Goal: Find specific page/section: Find specific page/section

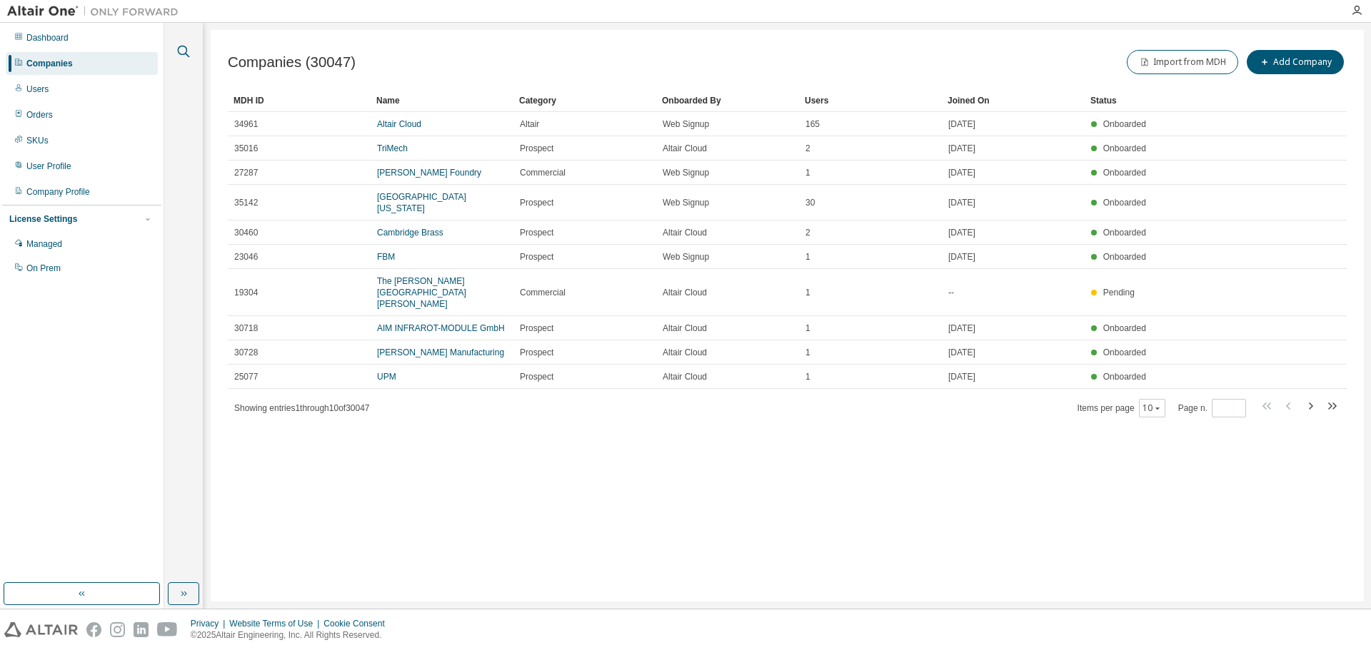
click at [186, 54] on icon "button" at bounding box center [184, 52] width 12 height 12
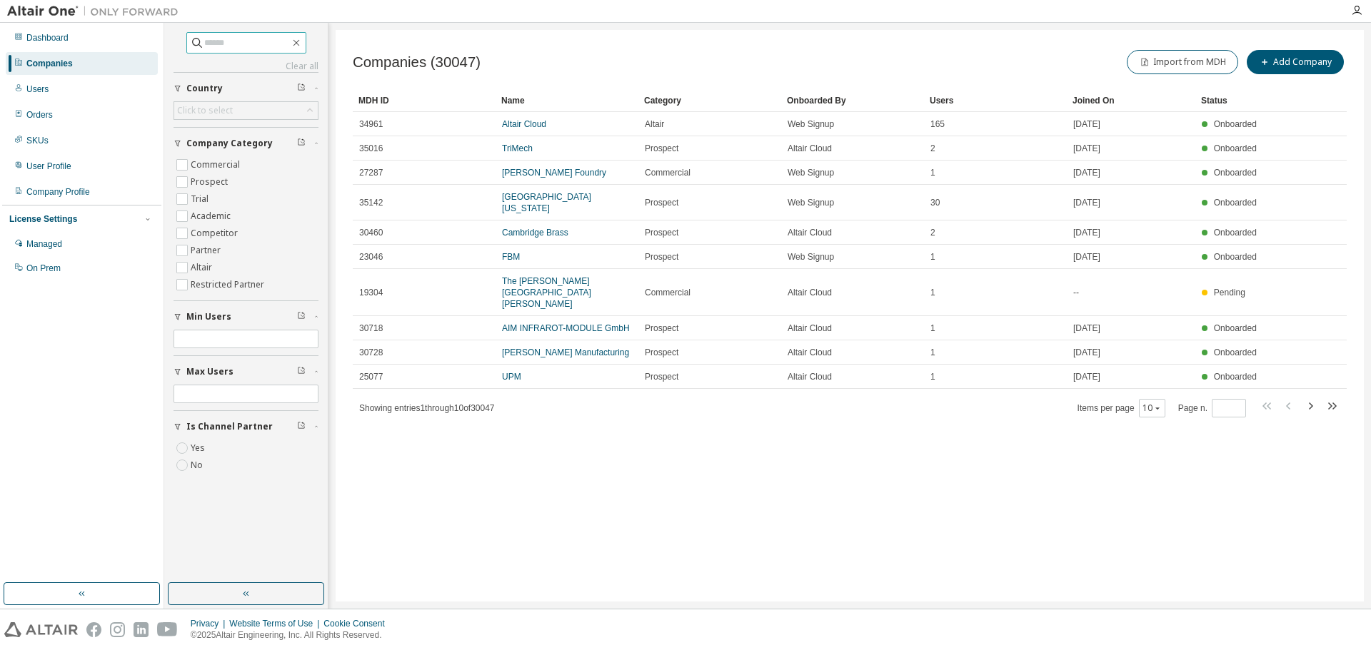
click at [211, 44] on input "text" at bounding box center [247, 43] width 86 height 14
type input "******"
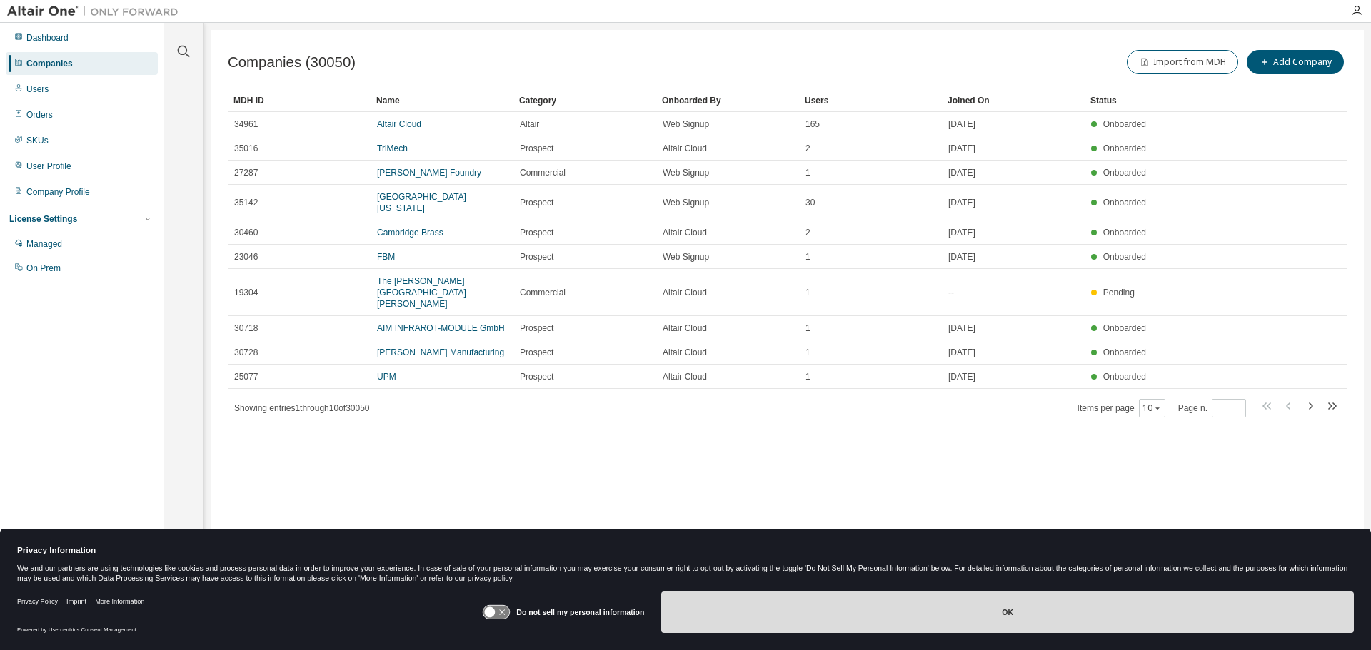
click at [1007, 615] on button "OK" at bounding box center [1007, 612] width 693 height 41
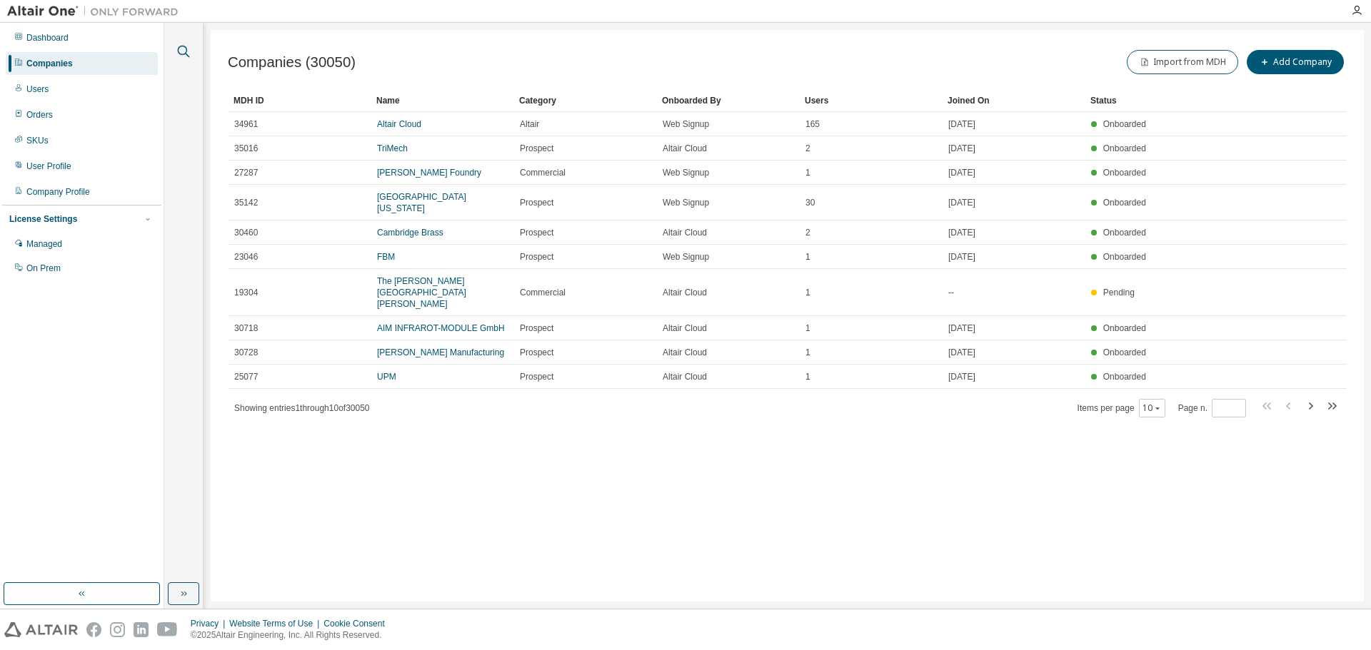
click at [178, 51] on icon "button" at bounding box center [184, 52] width 12 height 12
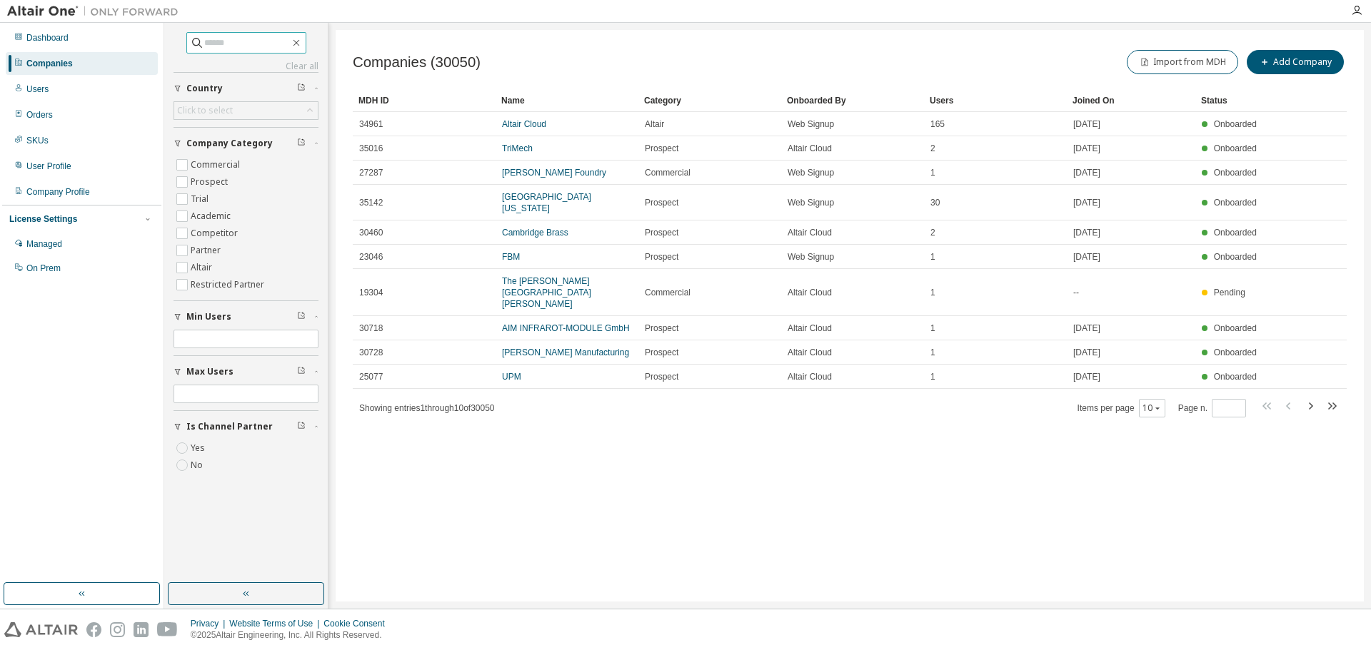
click at [246, 51] on span at bounding box center [246, 42] width 120 height 21
click at [245, 47] on input "text" at bounding box center [247, 43] width 86 height 14
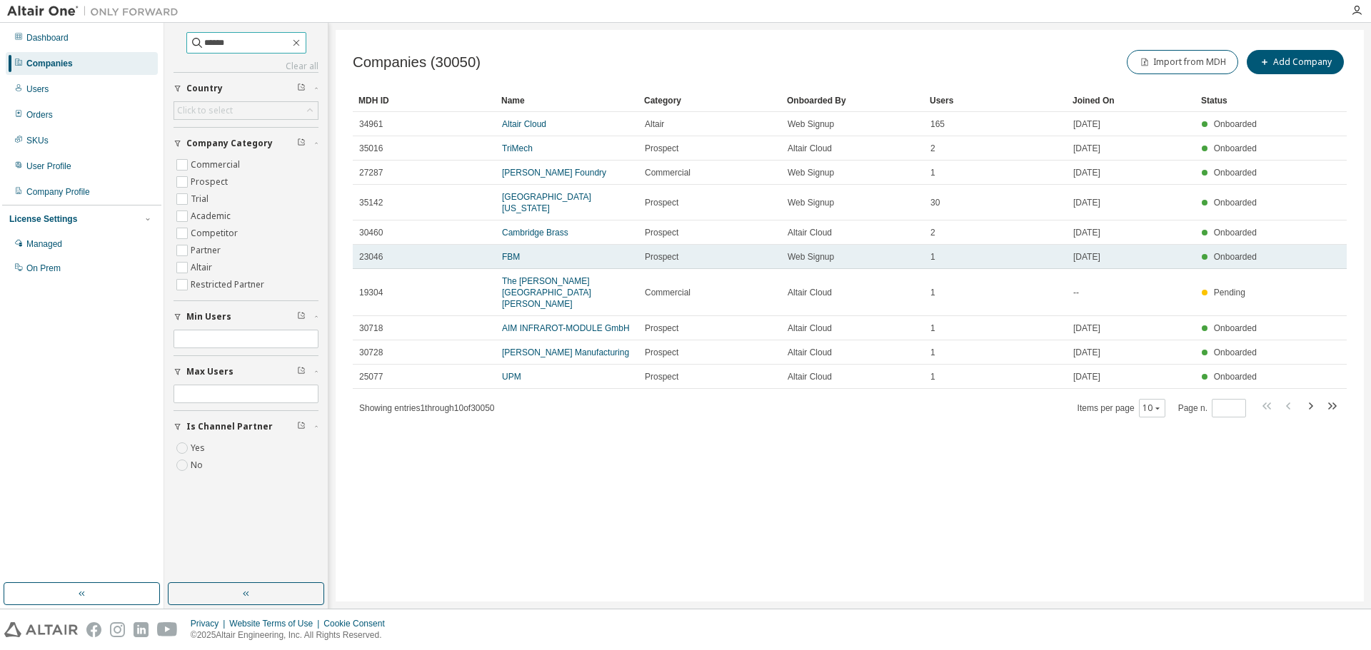
type input "******"
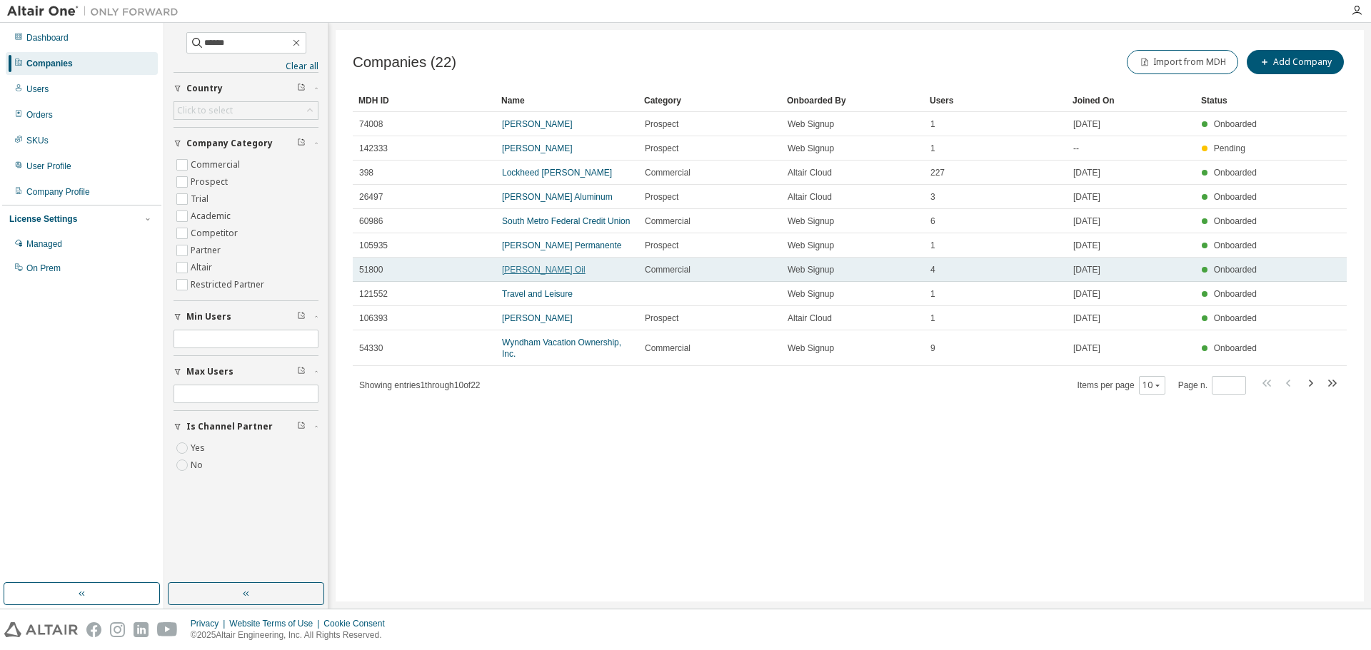
click at [561, 271] on link "Kaiser Francis Oil" at bounding box center [544, 270] width 84 height 10
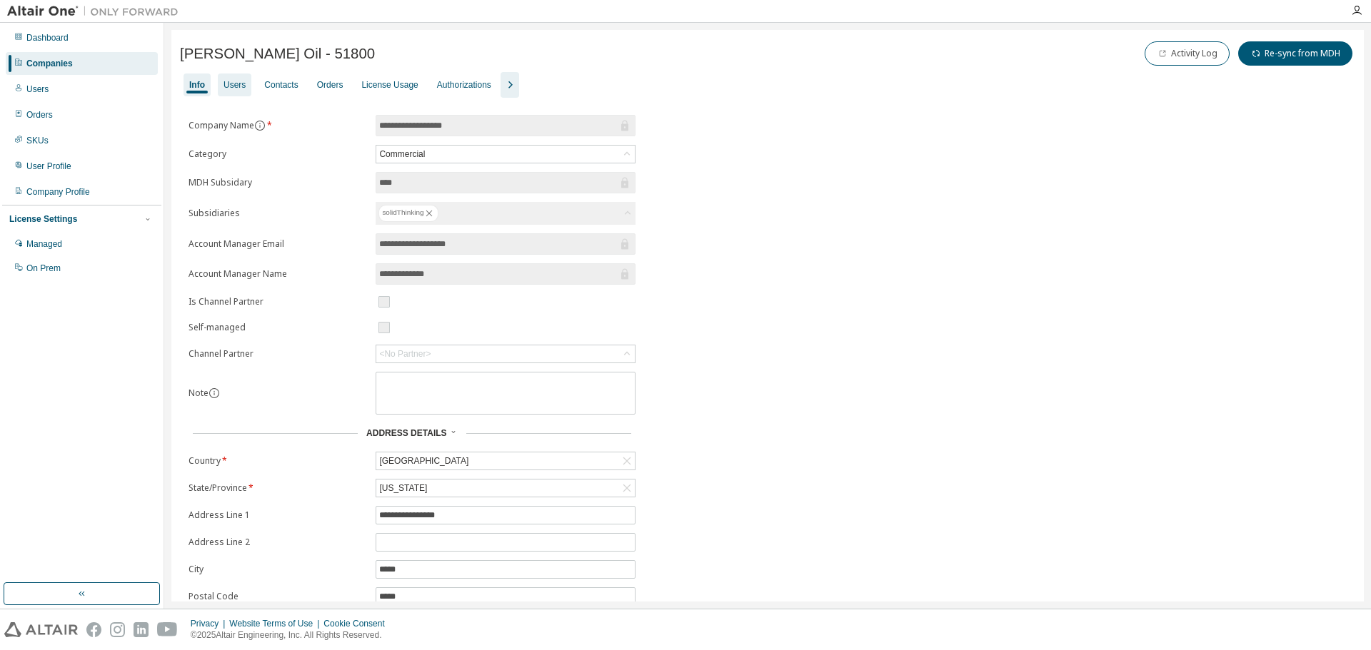
click at [226, 84] on div "Users" at bounding box center [234, 84] width 22 height 11
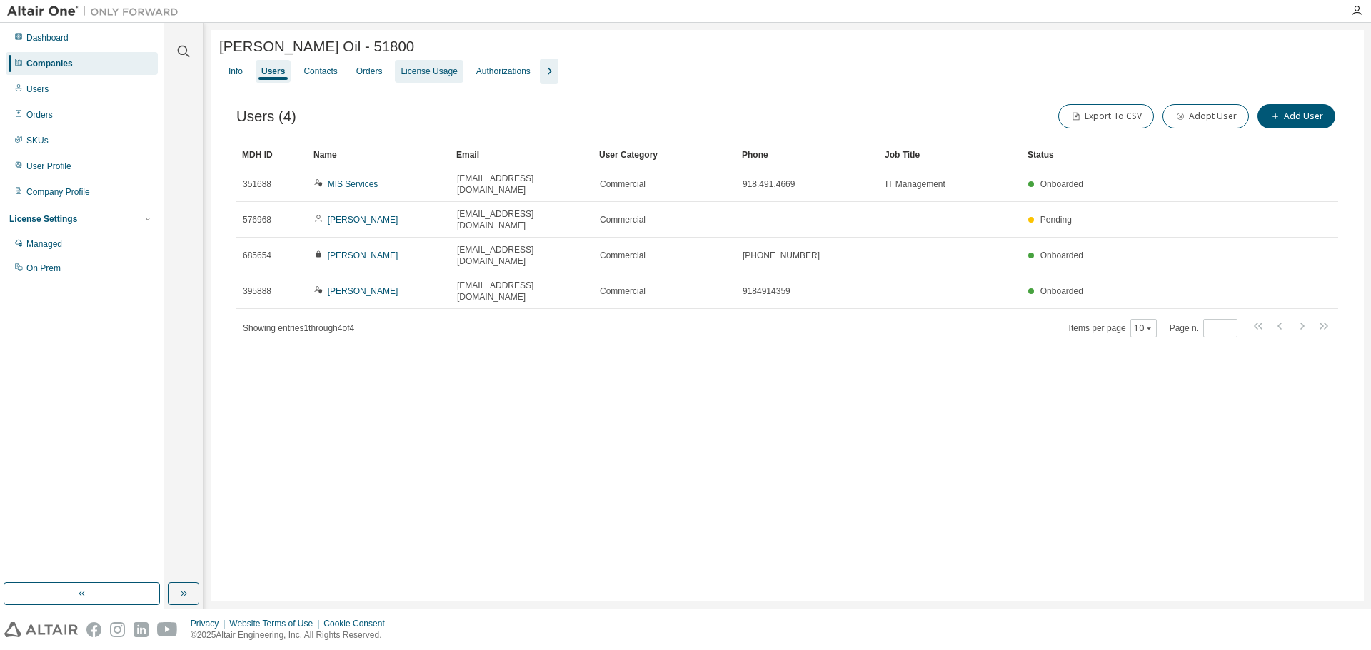
click at [395, 76] on div "License Usage" at bounding box center [429, 71] width 68 height 23
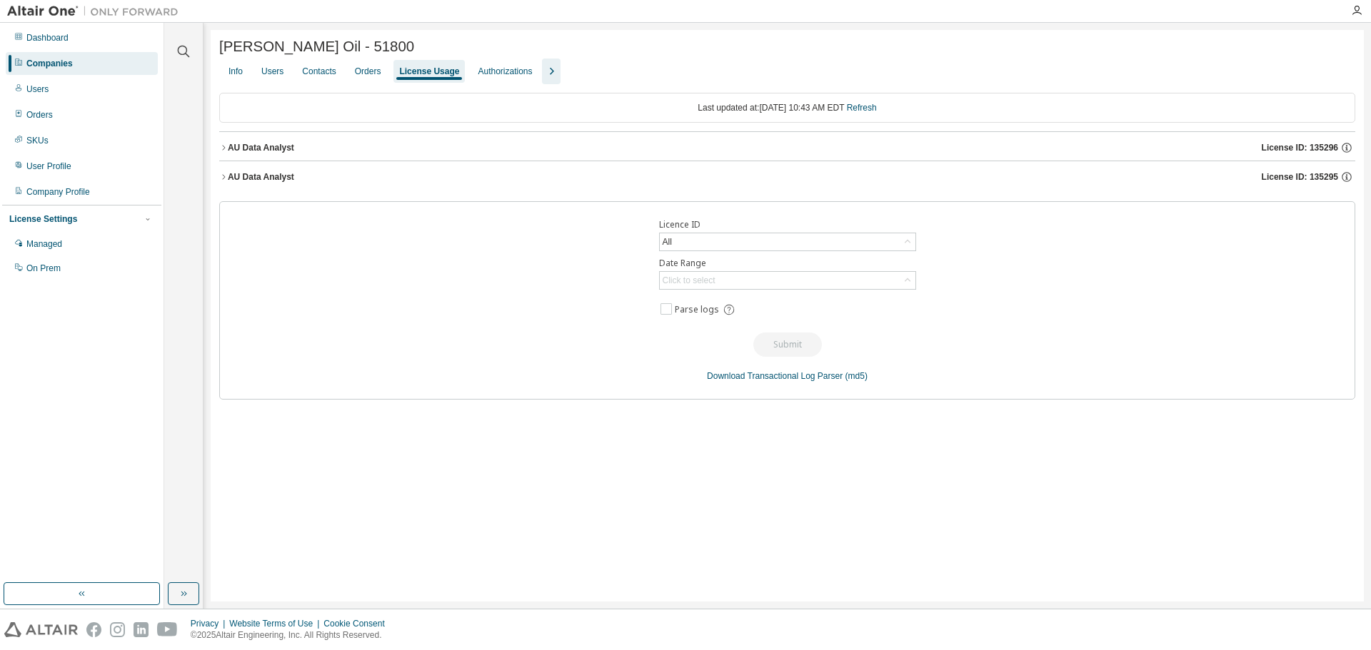
click at [548, 76] on icon "button" at bounding box center [551, 71] width 17 height 17
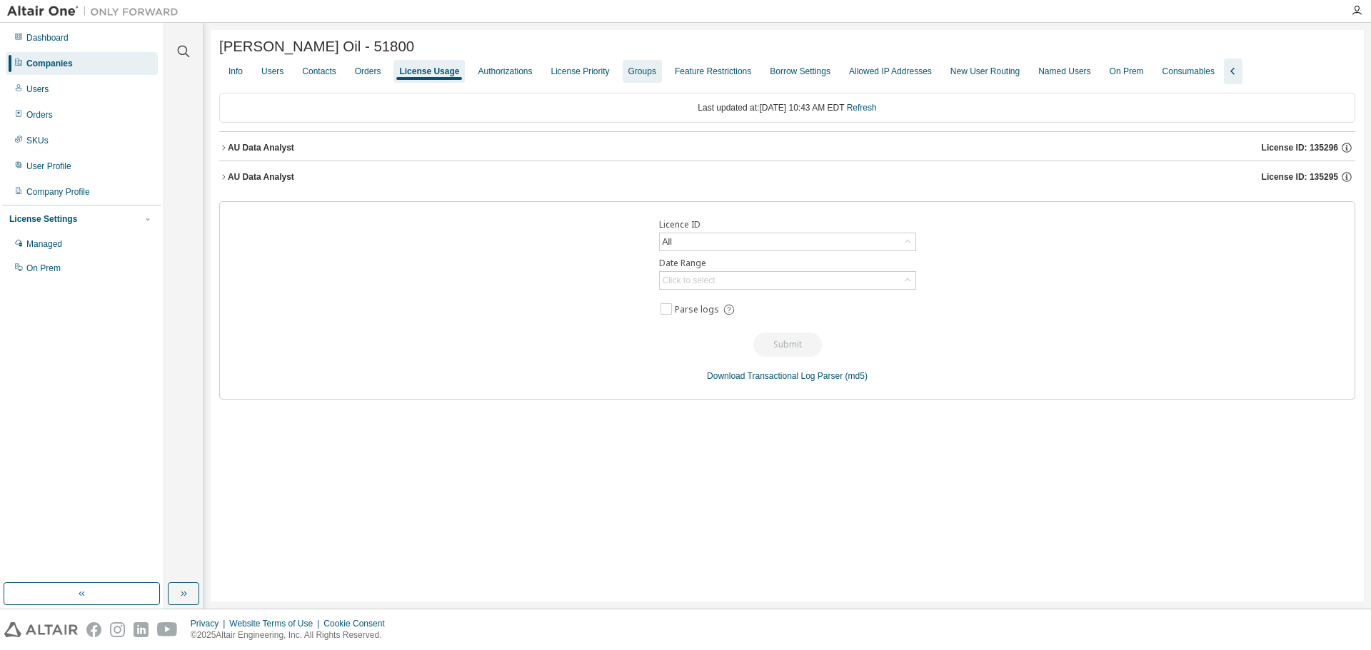
click at [629, 75] on div "Groups" at bounding box center [642, 71] width 28 height 11
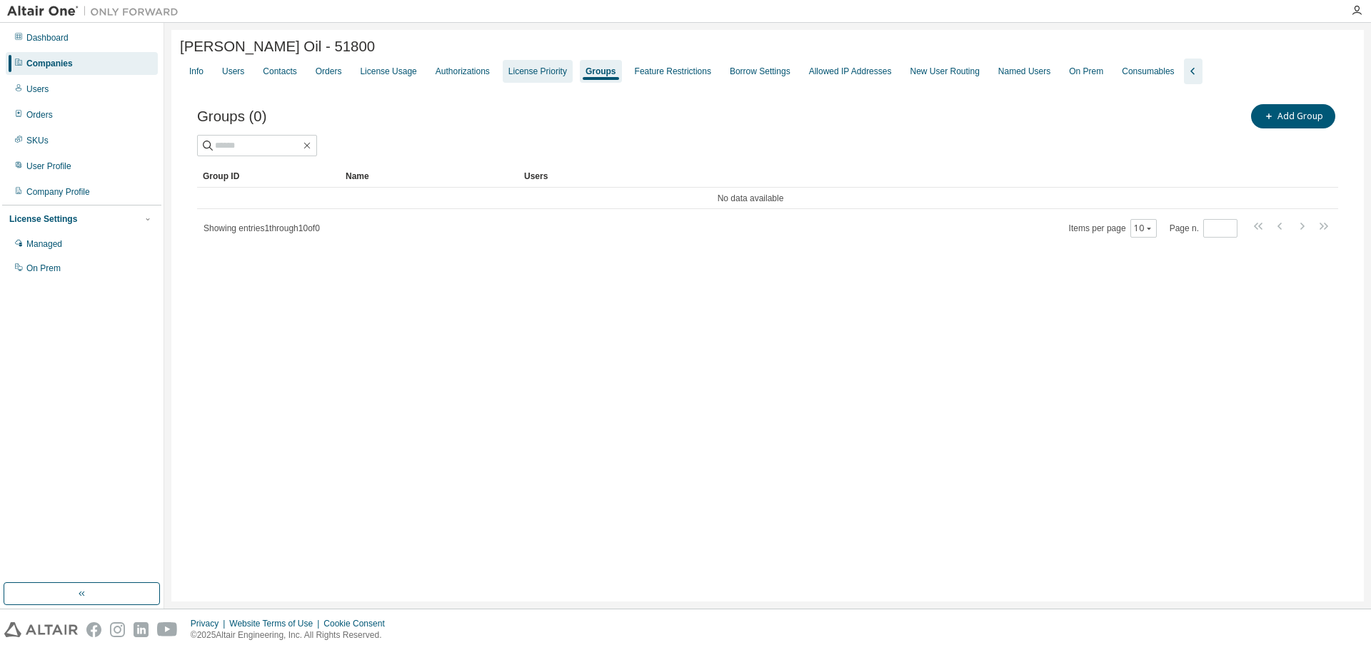
click at [519, 75] on div "License Priority" at bounding box center [537, 71] width 59 height 11
click at [240, 77] on div "Users" at bounding box center [233, 71] width 22 height 11
